Goal: Task Accomplishment & Management: Manage account settings

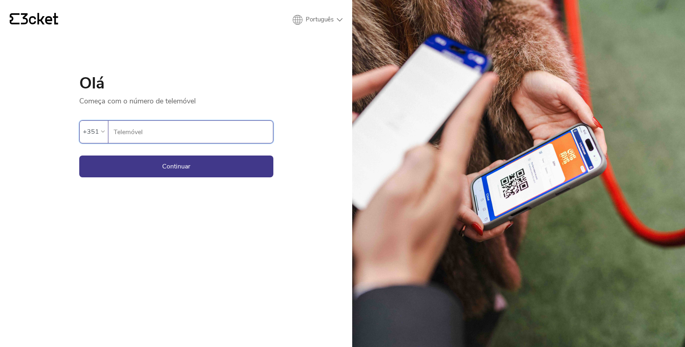
click at [172, 138] on input "Telemóvel" at bounding box center [193, 132] width 160 height 22
click at [171, 136] on input "Telemóvel" at bounding box center [193, 132] width 160 height 22
type input "963449689"
click at [178, 159] on button "Continuar" at bounding box center [176, 167] width 194 height 22
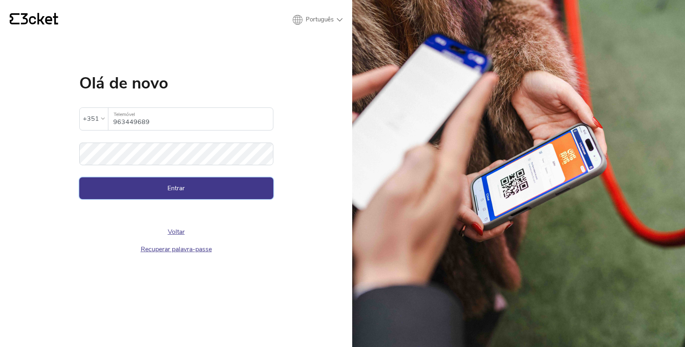
click at [163, 182] on button "Entrar" at bounding box center [176, 188] width 194 height 22
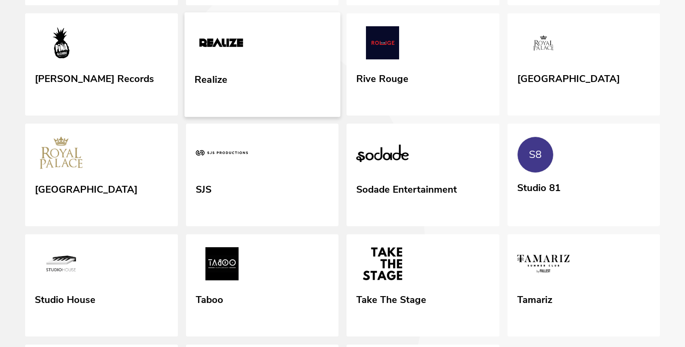
scroll to position [519, 0]
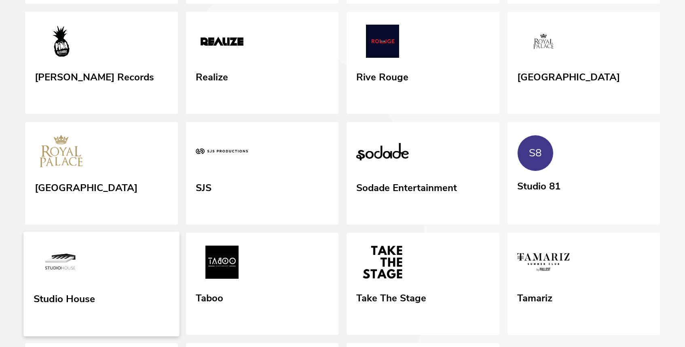
click at [88, 302] on div "Studio House" at bounding box center [65, 297] width 62 height 15
